Goal: Entertainment & Leisure: Consume media (video, audio)

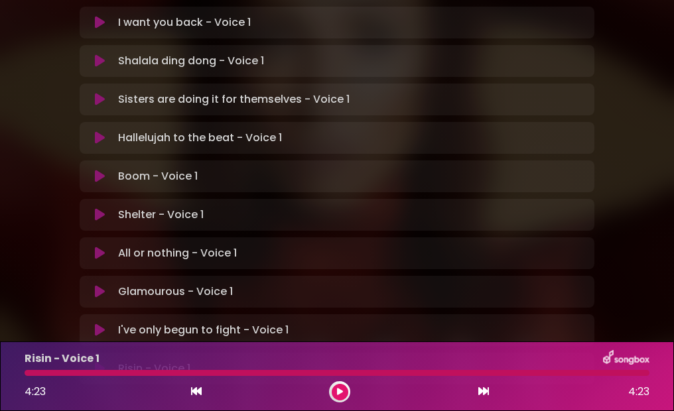
scroll to position [389, 0]
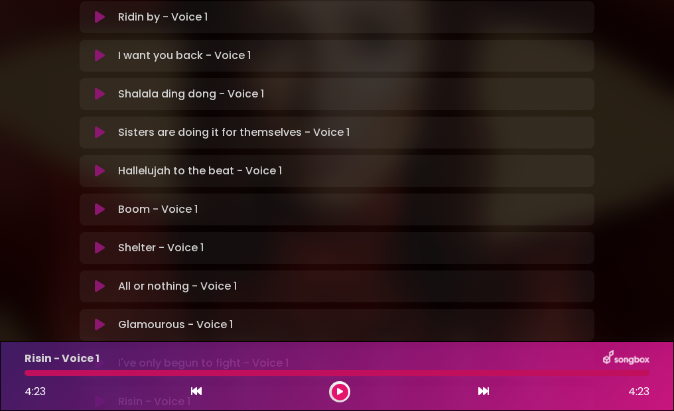
click at [102, 203] on icon at bounding box center [100, 209] width 10 height 13
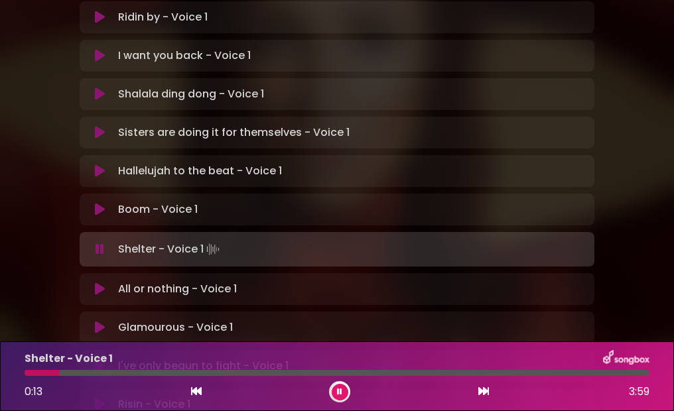
click at [100, 203] on icon at bounding box center [100, 209] width 10 height 13
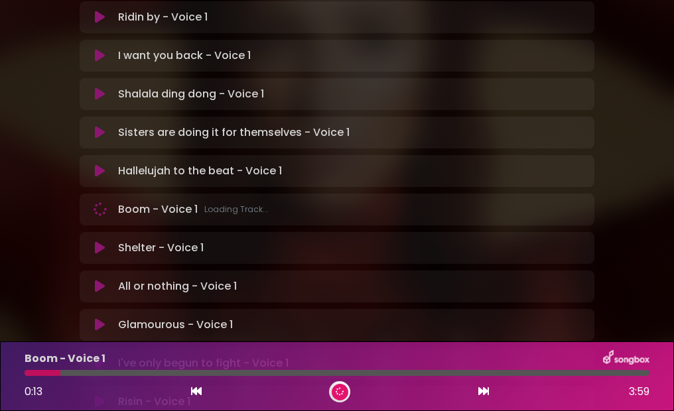
click at [96, 202] on icon at bounding box center [100, 209] width 15 height 15
click at [104, 202] on icon at bounding box center [100, 209] width 12 height 15
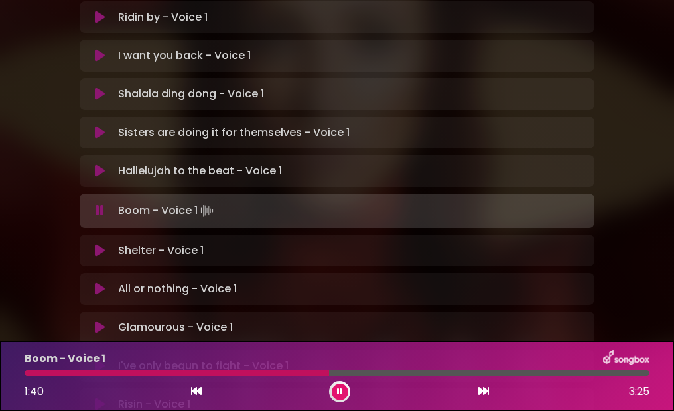
click at [149, 373] on div at bounding box center [177, 373] width 305 height 6
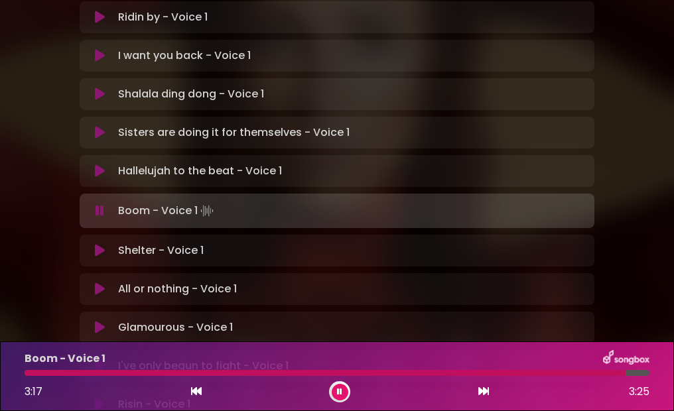
click at [100, 244] on icon at bounding box center [100, 250] width 10 height 13
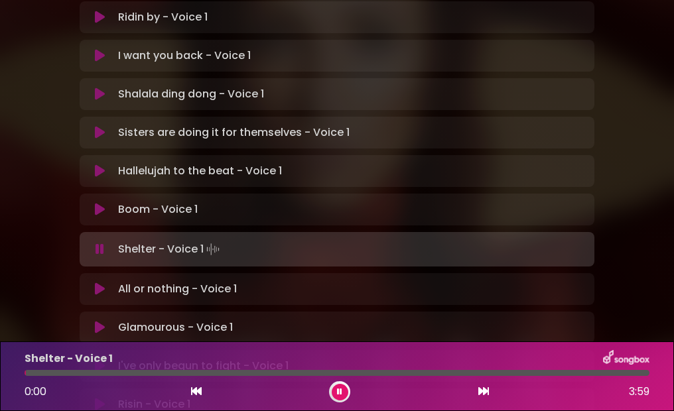
click at [94, 203] on button at bounding box center [100, 209] width 25 height 13
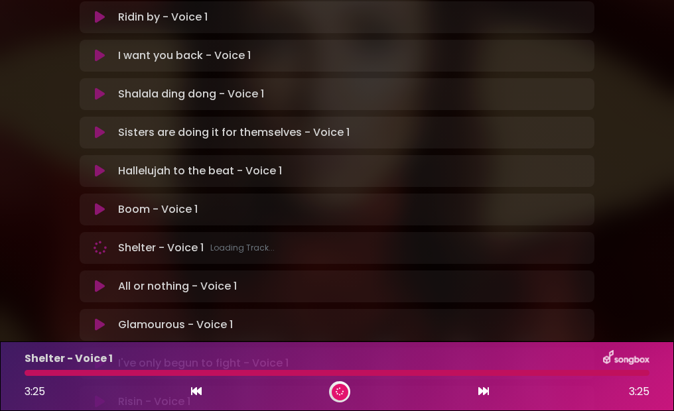
scroll to position [378, 0]
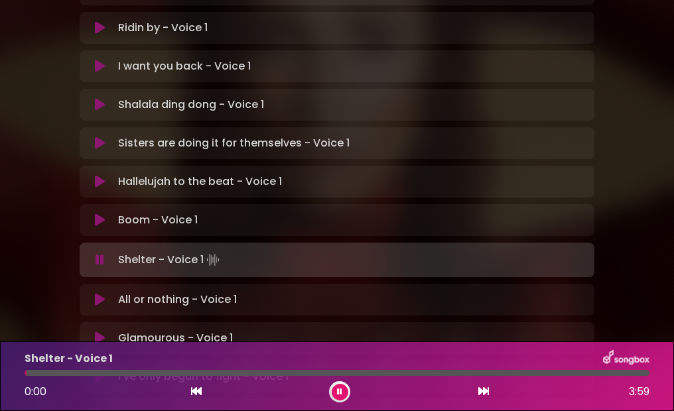
click at [105, 293] on icon at bounding box center [100, 299] width 10 height 13
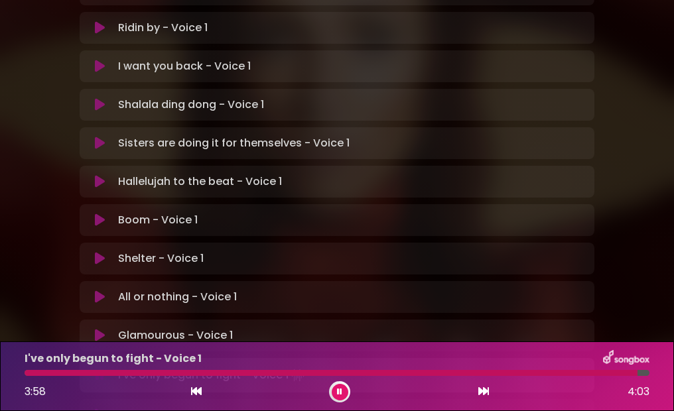
click at [97, 409] on icon at bounding box center [100, 415] width 10 height 13
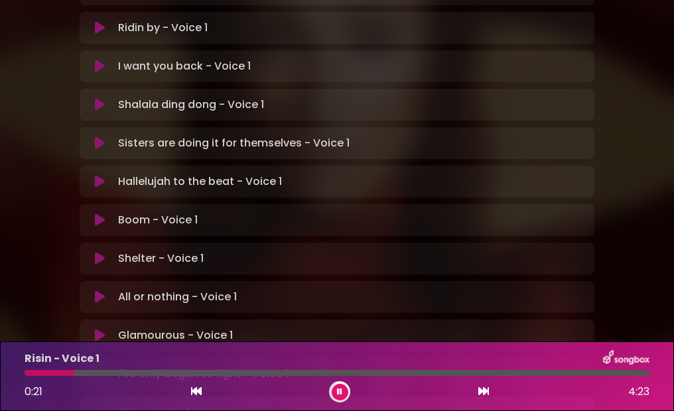
click at [102, 368] on icon at bounding box center [100, 374] width 10 height 13
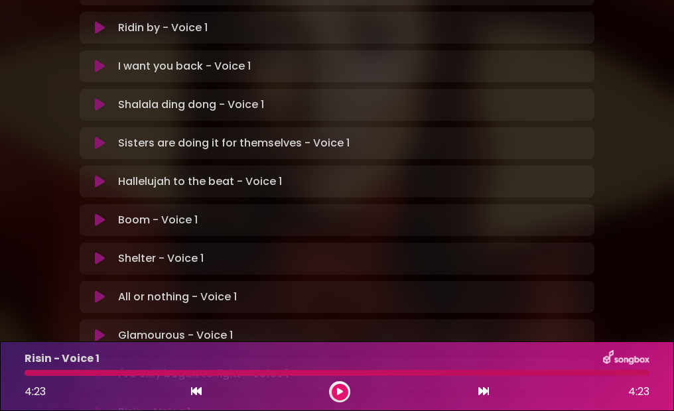
click at [96, 368] on icon at bounding box center [100, 374] width 10 height 13
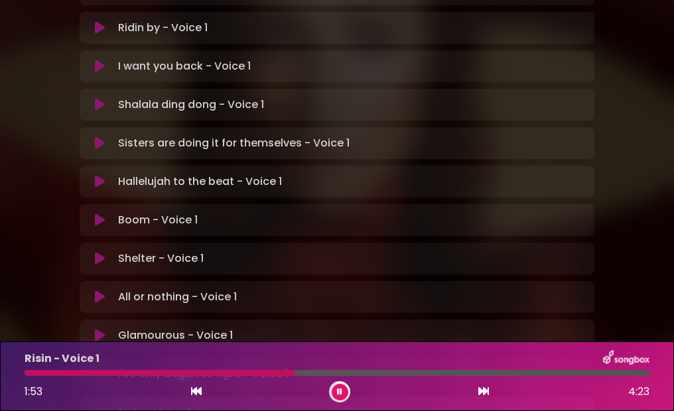
click at [95, 329] on icon at bounding box center [100, 335] width 10 height 13
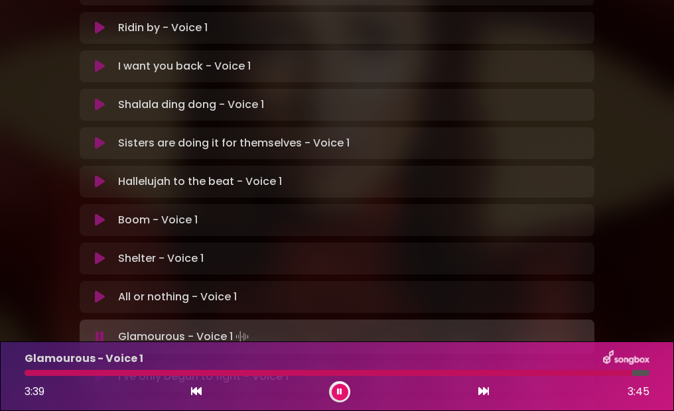
click at [222, 376] on div at bounding box center [329, 373] width 608 height 6
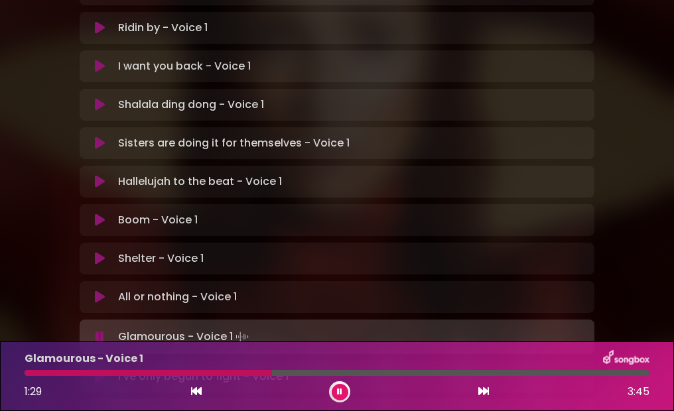
click at [230, 360] on div "Glamourous - Voice 1" at bounding box center [337, 358] width 641 height 17
click at [171, 372] on div at bounding box center [150, 373] width 251 height 6
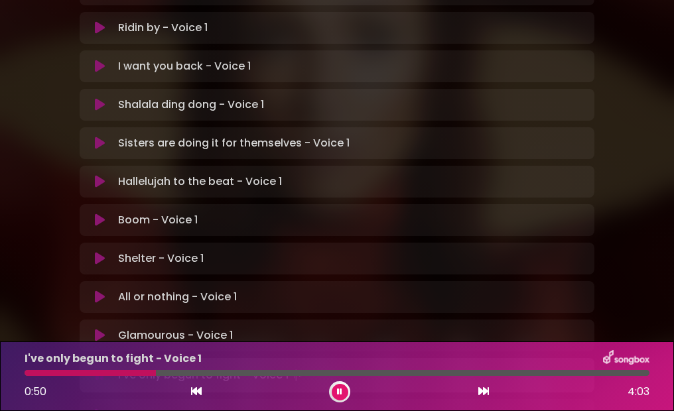
click at [100, 251] on icon at bounding box center [100, 258] width 12 height 15
